Goal: Information Seeking & Learning: Learn about a topic

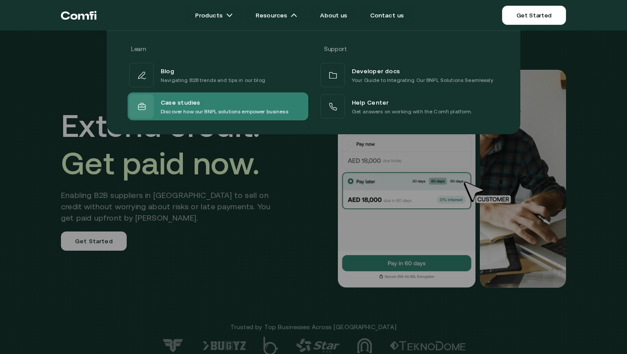
click at [200, 99] on div "Case studies" at bounding box center [225, 102] width 128 height 10
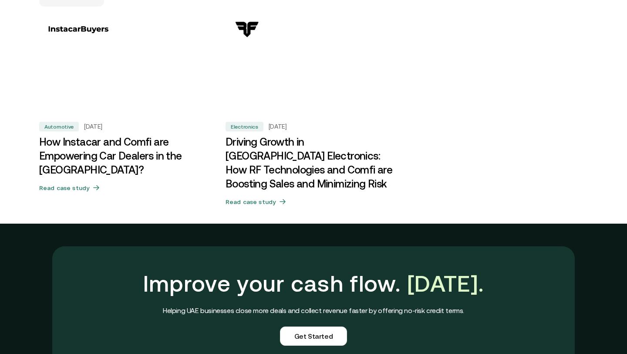
scroll to position [560, 0]
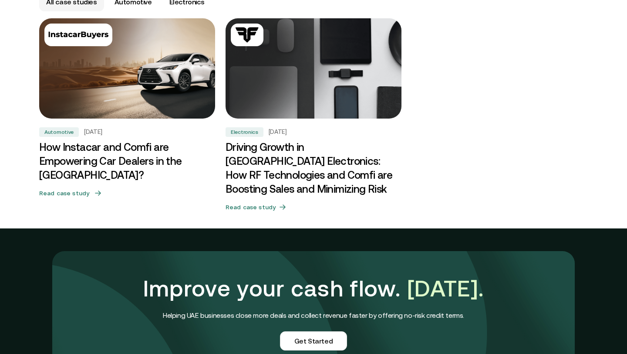
click at [118, 141] on h3 "How Instacar and Comfi are Empowering Car Dealers in the [GEOGRAPHIC_DATA]?" at bounding box center [127, 161] width 176 height 42
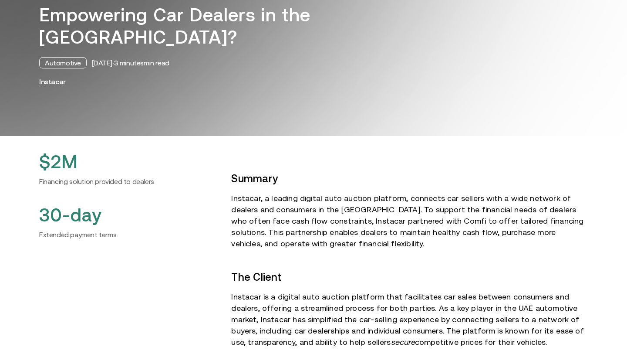
scroll to position [173, 0]
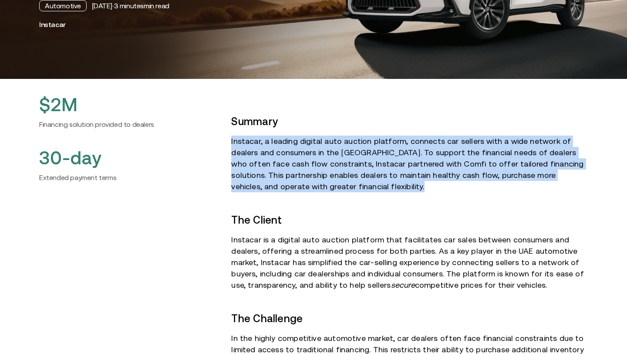
drag, startPoint x: 227, startPoint y: 139, endPoint x: 329, endPoint y: 196, distance: 116.8
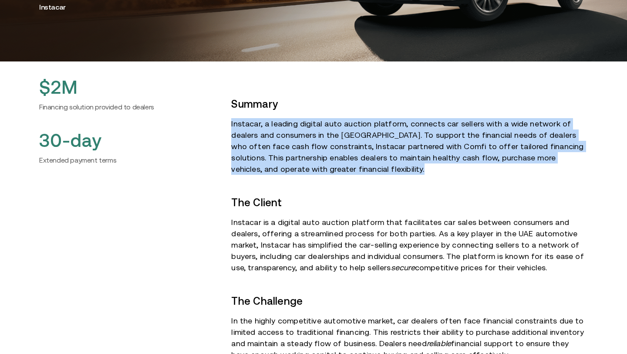
scroll to position [183, 0]
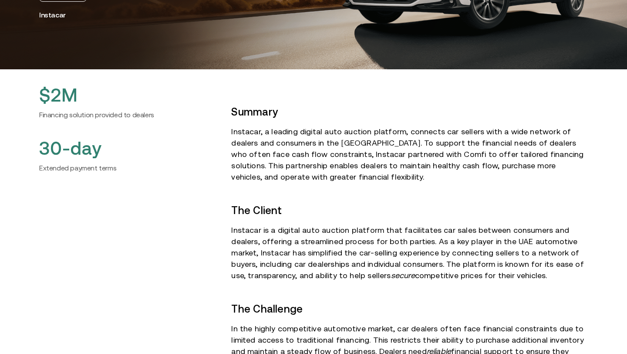
click at [384, 167] on p "Instacar, a leading digital auto auction platform, connects car sellers with a …" at bounding box center [409, 154] width 357 height 57
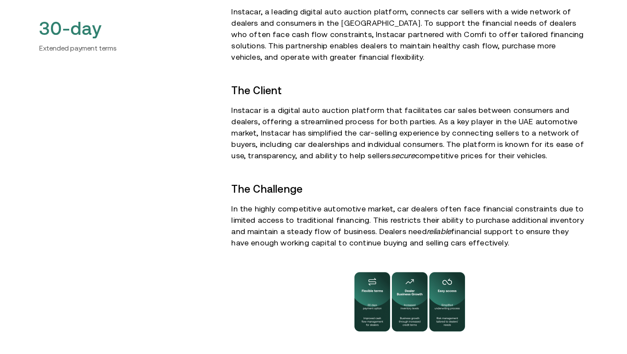
scroll to position [0, 0]
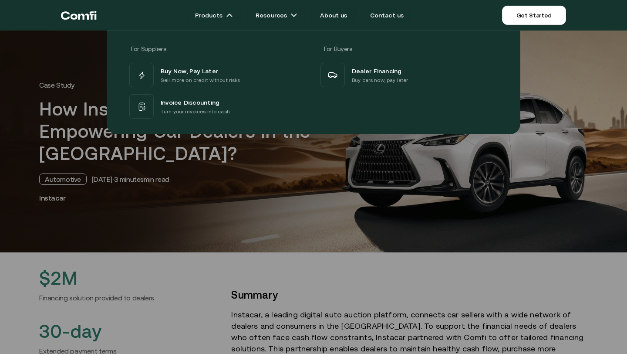
click at [88, 18] on icon "Return to the top of the Comfi home page" at bounding box center [83, 17] width 11 height 6
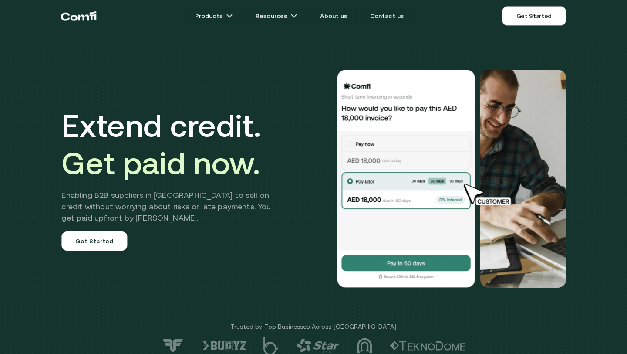
click at [254, 267] on div "Extend credit. Get paid now. Enabling B2B suppliers in [GEOGRAPHIC_DATA] to sel…" at bounding box center [313, 178] width 523 height 287
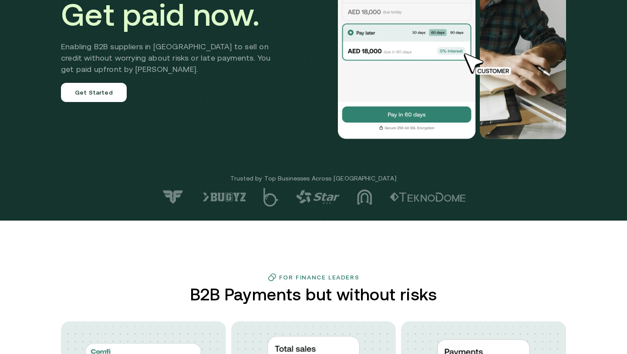
scroll to position [52, 0]
